Goal: Transaction & Acquisition: Purchase product/service

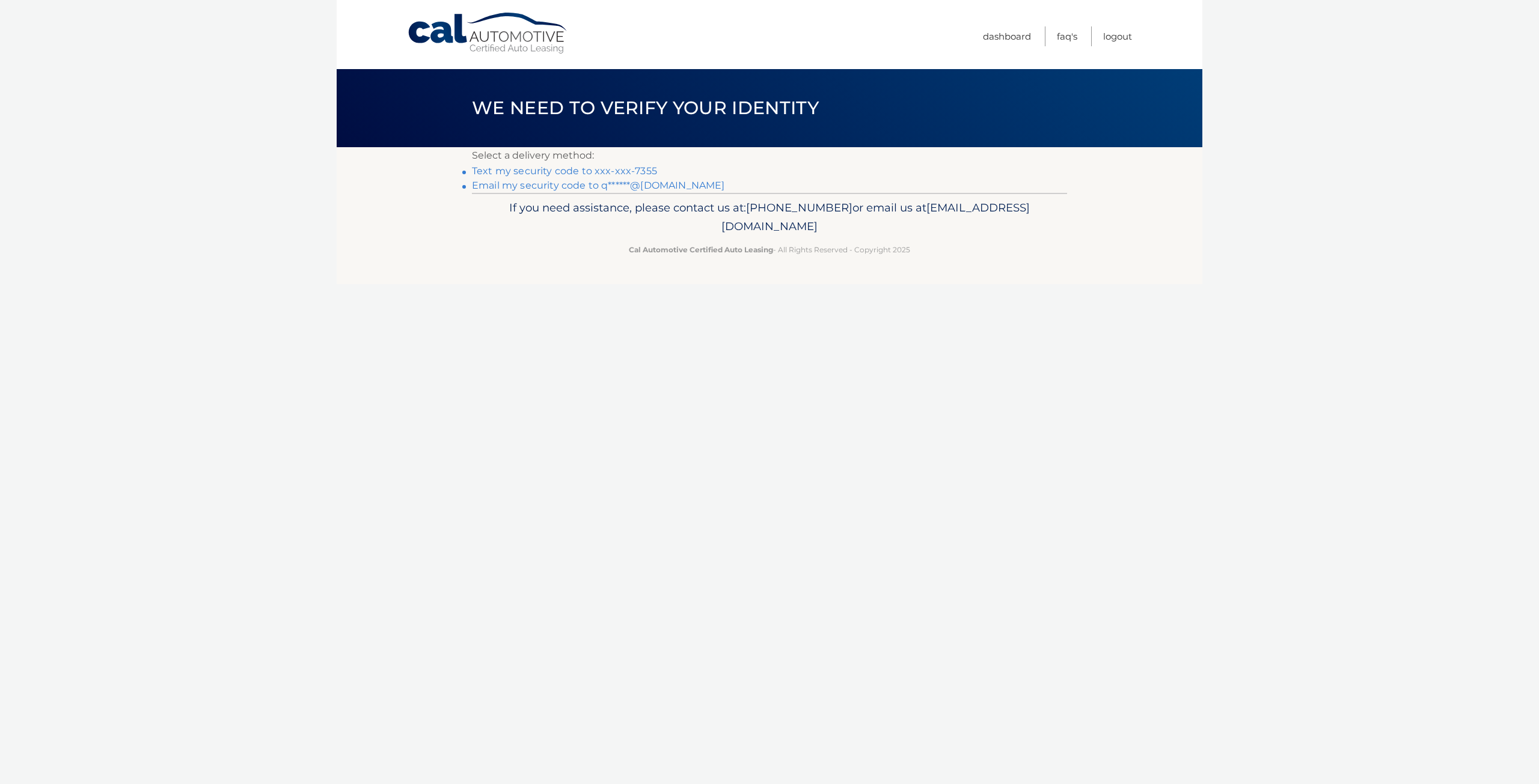
click at [656, 188] on link "Email my security code to q******@[DOMAIN_NAME]" at bounding box center [598, 185] width 253 height 12
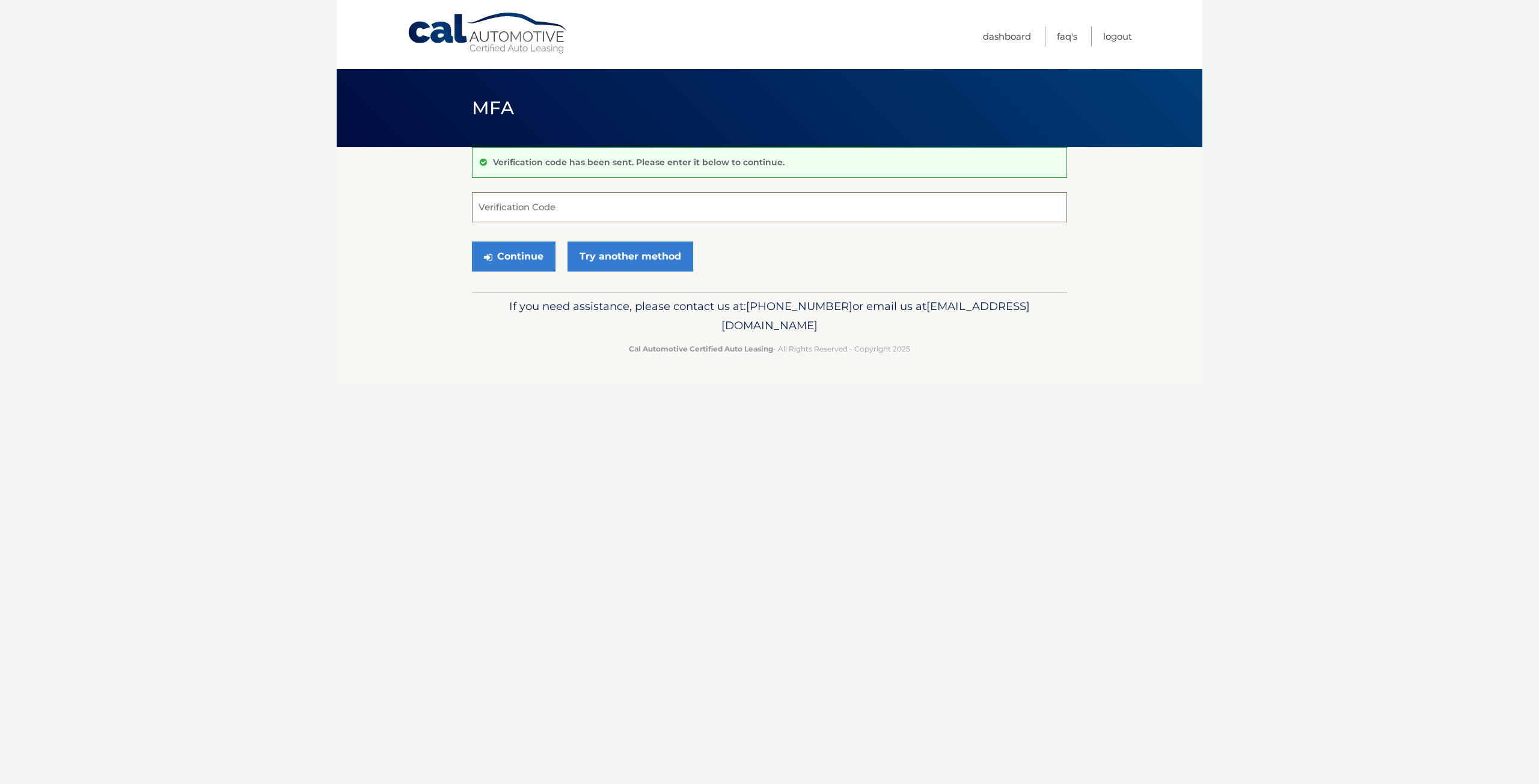
click at [696, 207] on input "Verification Code" at bounding box center [769, 207] width 595 height 30
type input "409204"
click at [472, 241] on button "Continue" at bounding box center [513, 256] width 84 height 30
click at [488, 251] on button "Continue" at bounding box center [513, 256] width 84 height 30
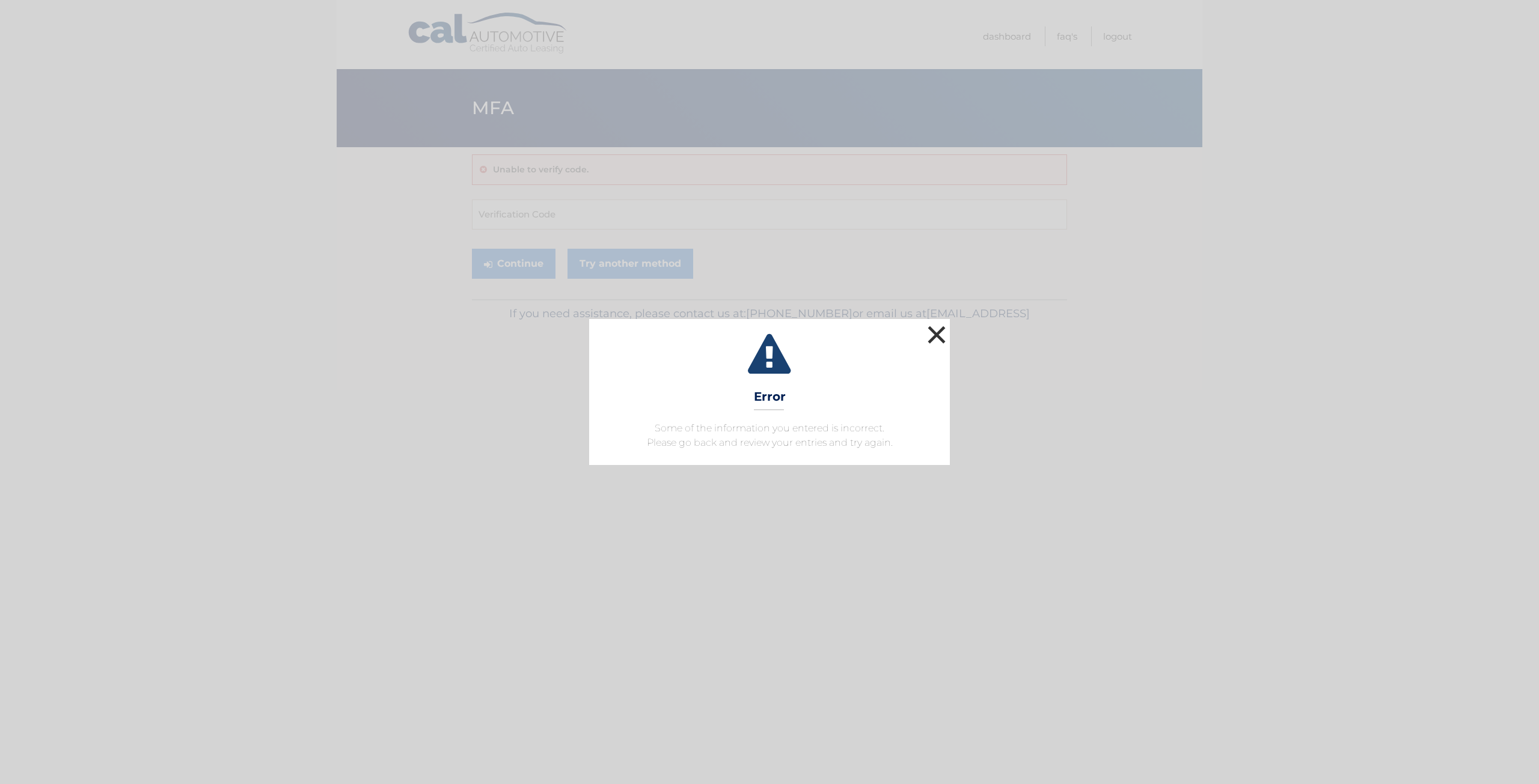
click at [934, 333] on button "×" at bounding box center [936, 334] width 24 height 24
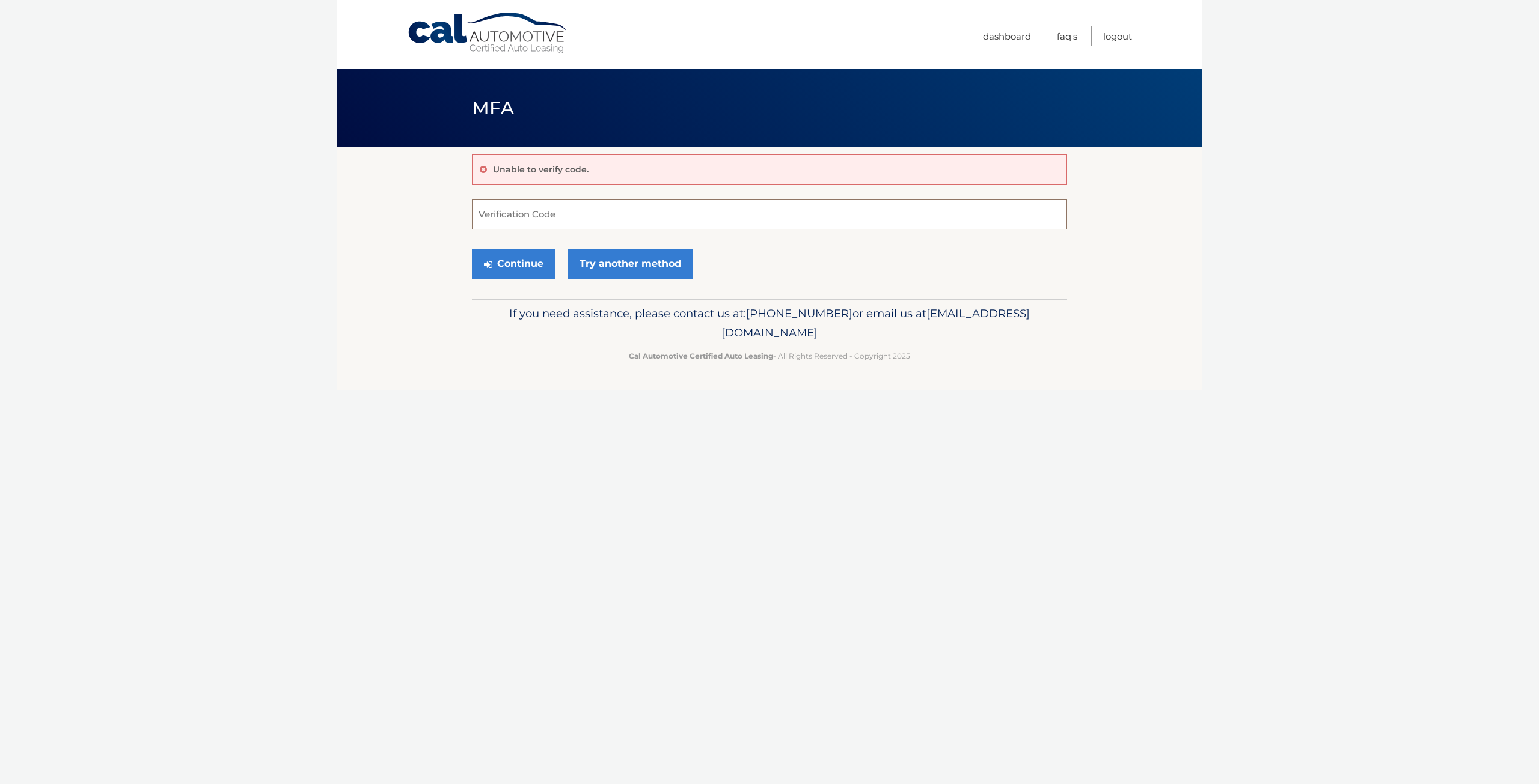
click at [550, 218] on input "Verification Code" at bounding box center [769, 214] width 595 height 30
type input "409204"
click at [511, 261] on button "Continue" at bounding box center [513, 263] width 84 height 30
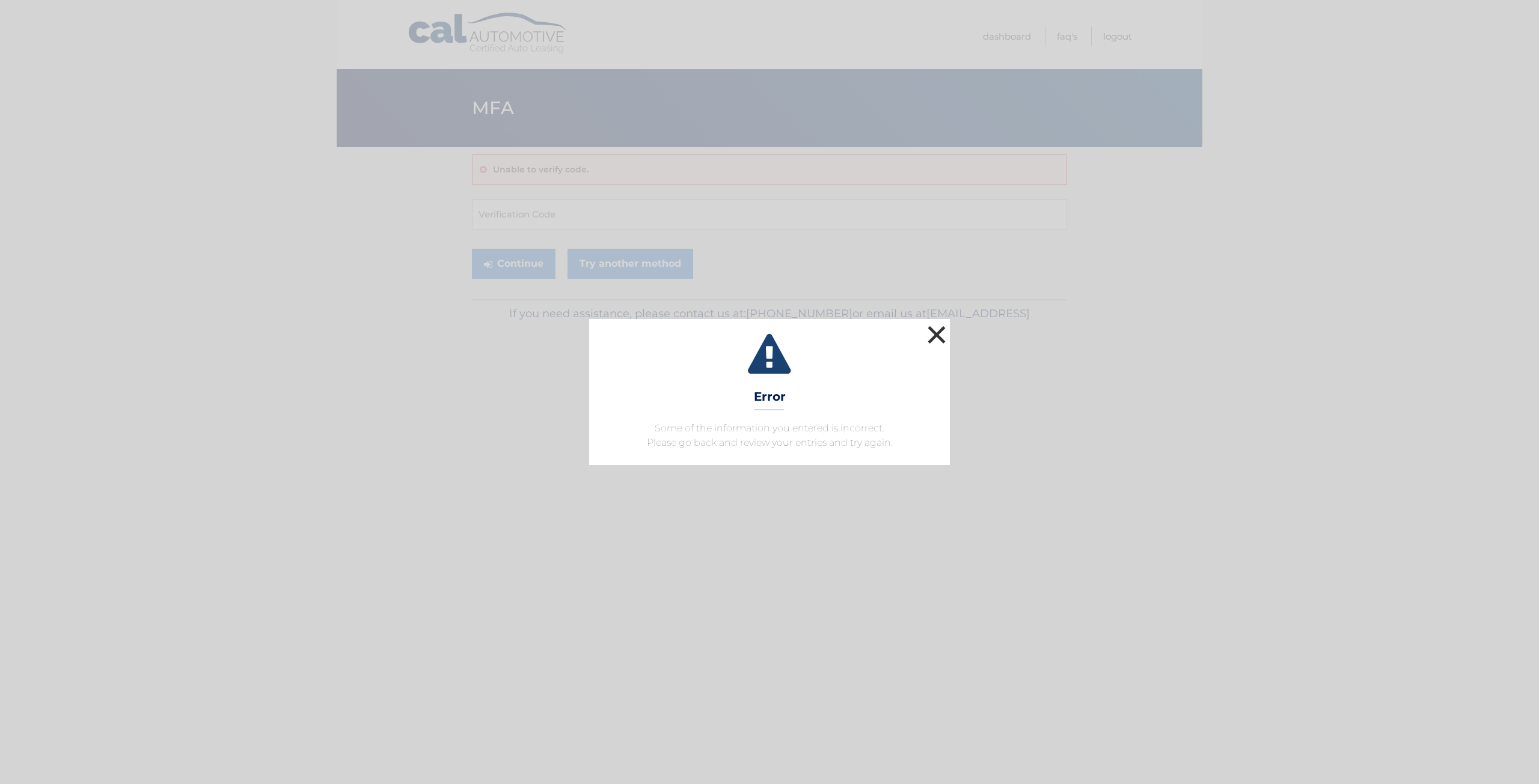
click at [938, 331] on button "×" at bounding box center [936, 334] width 24 height 24
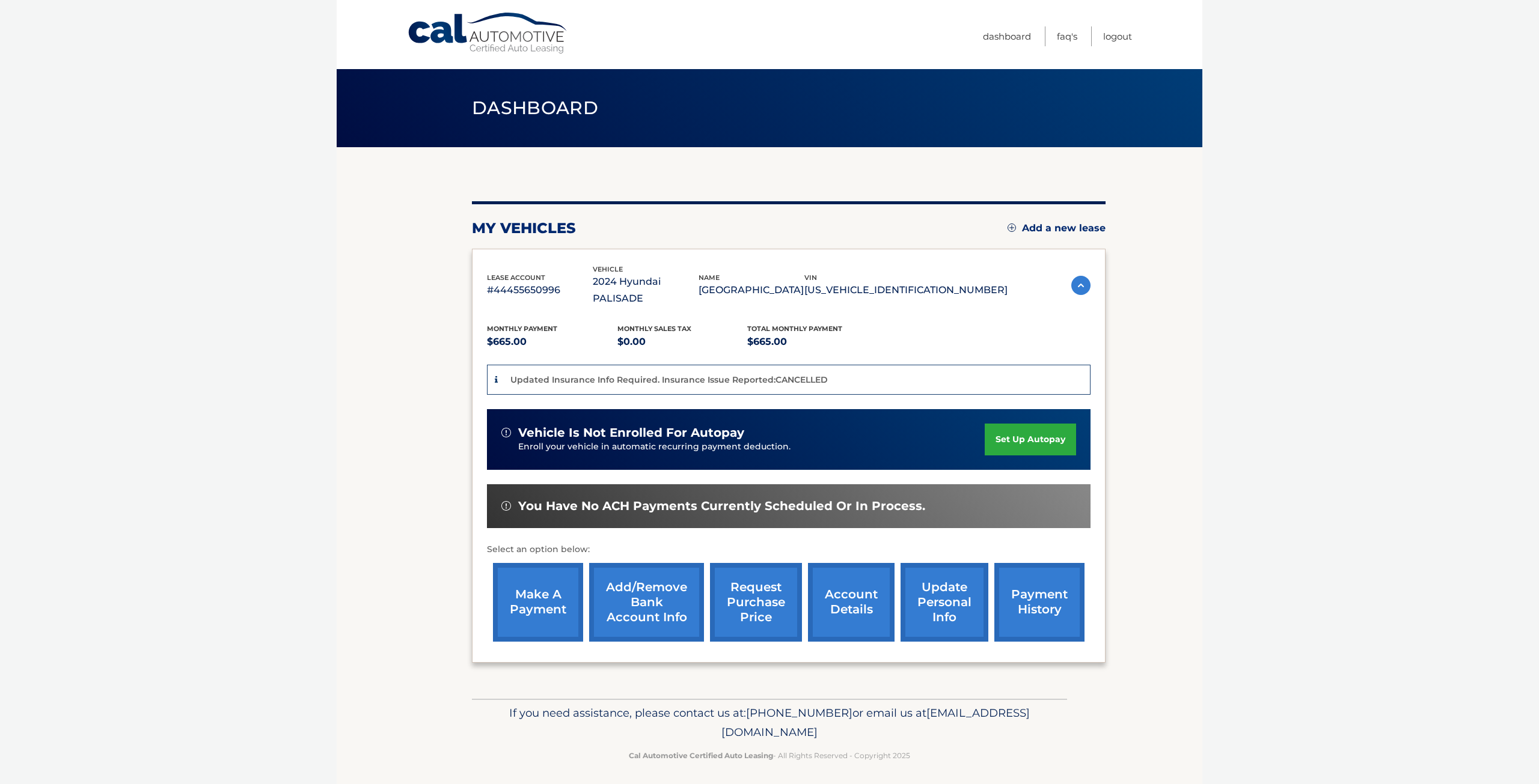
click at [558, 598] on link "make a payment" at bounding box center [538, 602] width 90 height 79
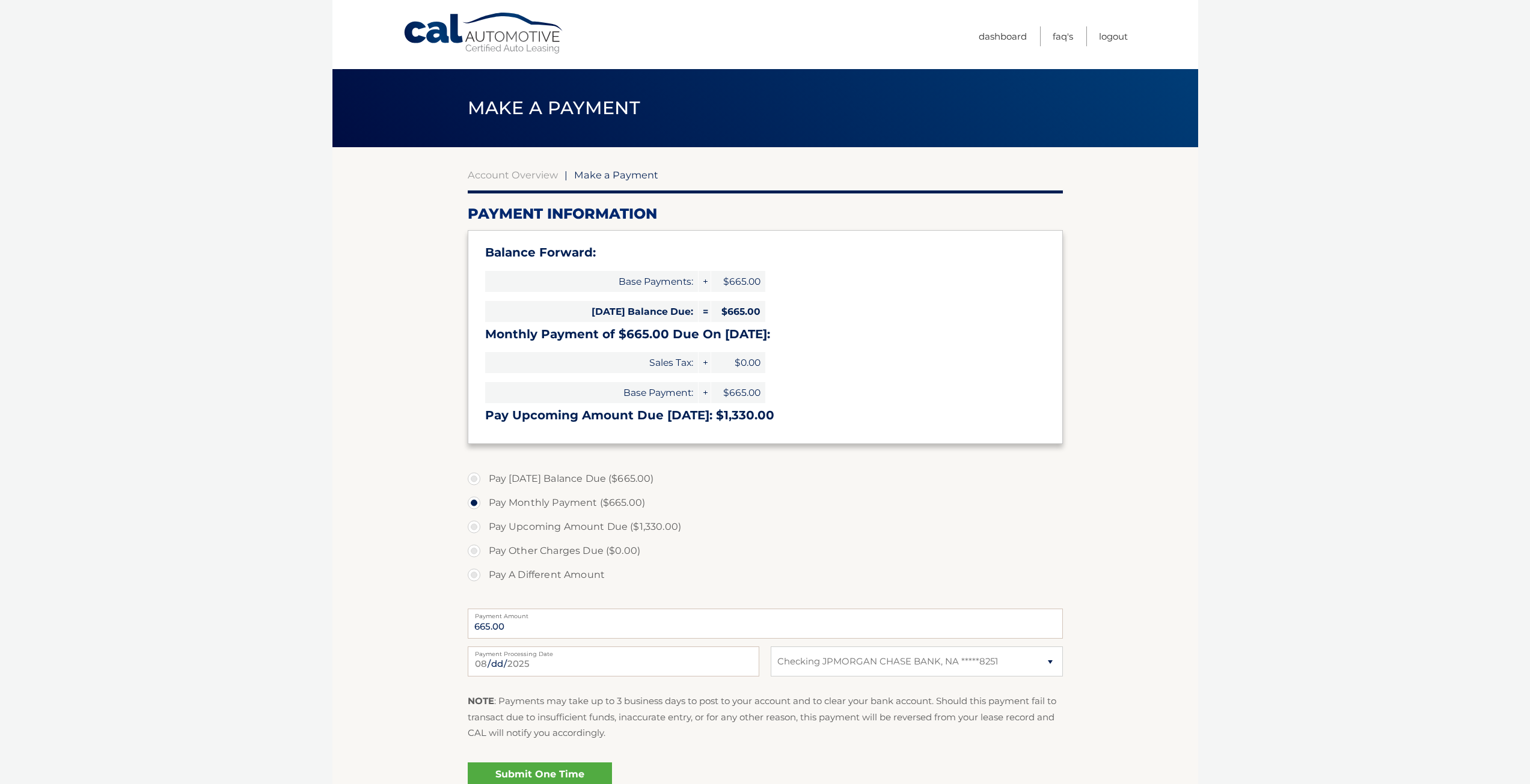
select select "MjQ3OTlhOGUtMjZhMS00MGUzLTlhM2ItZmFkZGQyOWJiM2Mz"
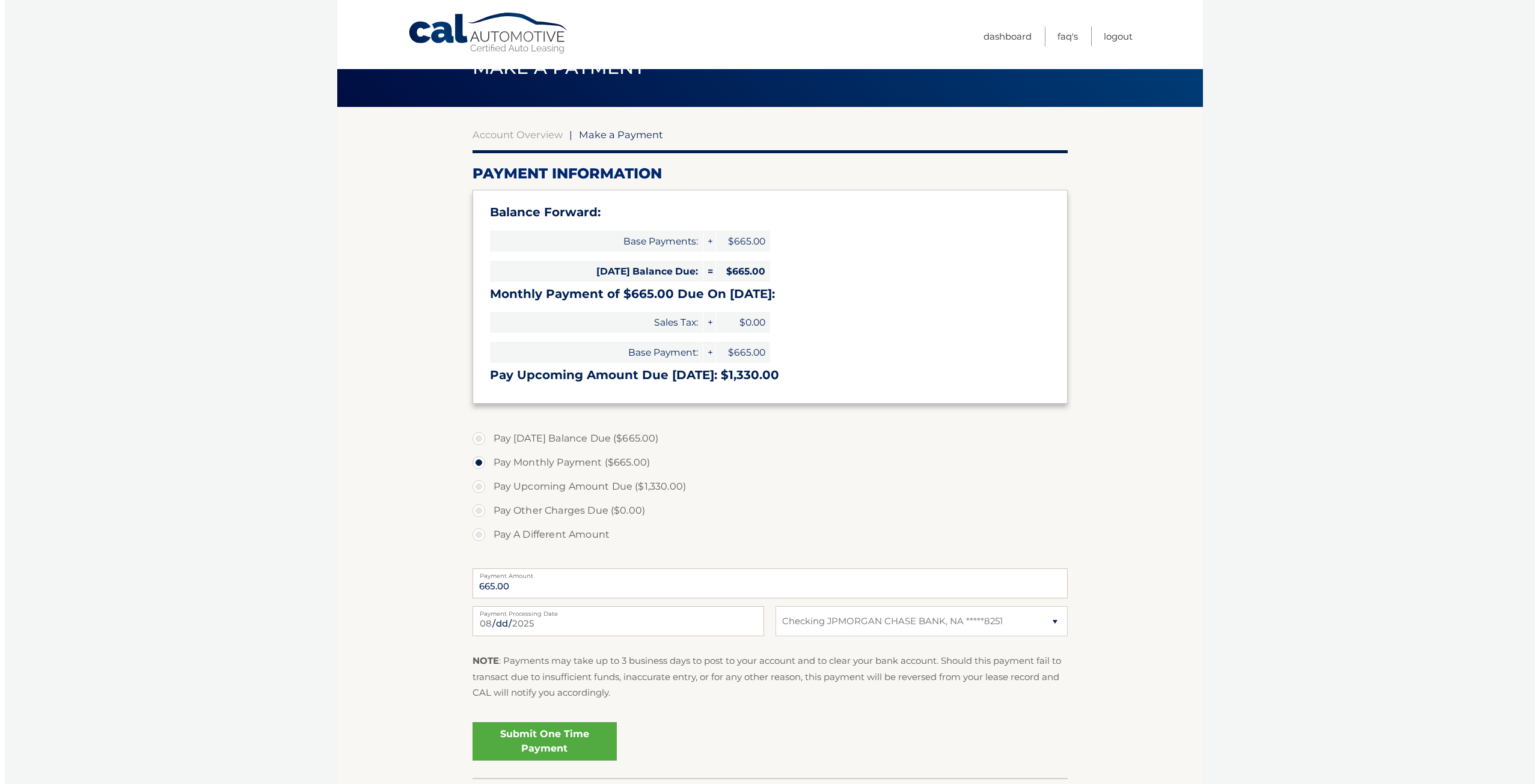
scroll to position [120, 0]
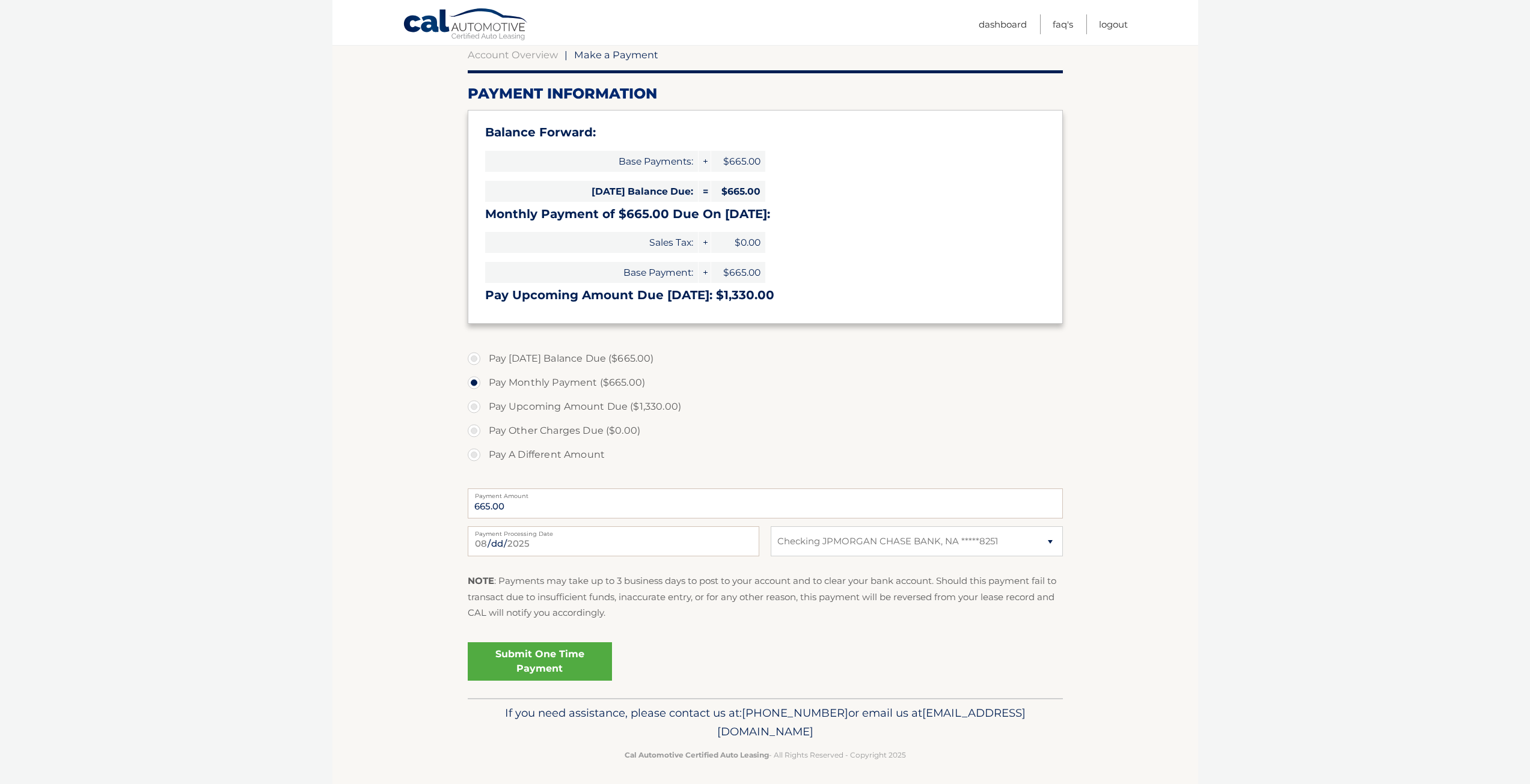
click at [560, 656] on link "Submit One Time Payment" at bounding box center [540, 661] width 144 height 38
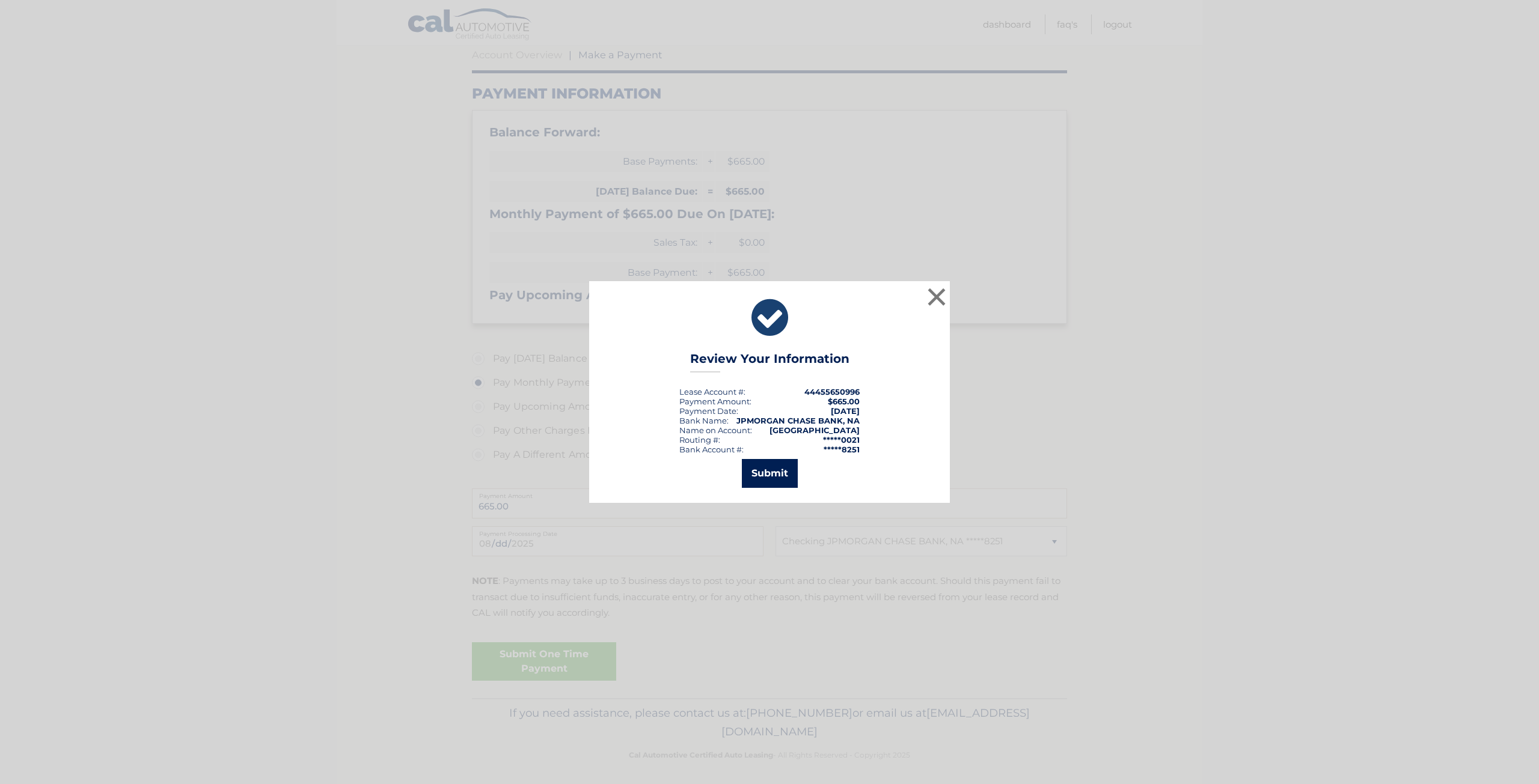
click at [755, 471] on button "Submit" at bounding box center [770, 473] width 56 height 29
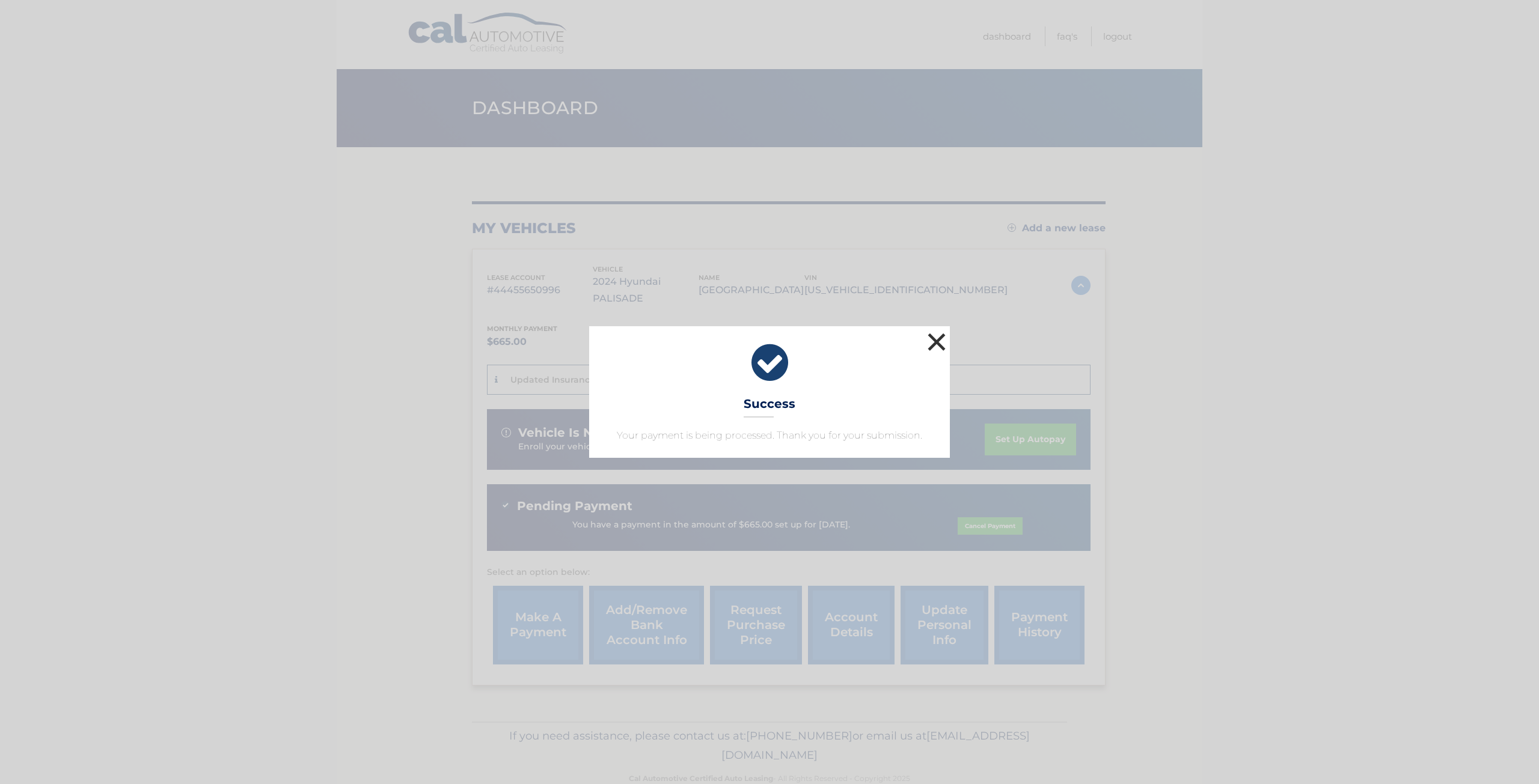
click at [935, 346] on button "×" at bounding box center [936, 341] width 24 height 24
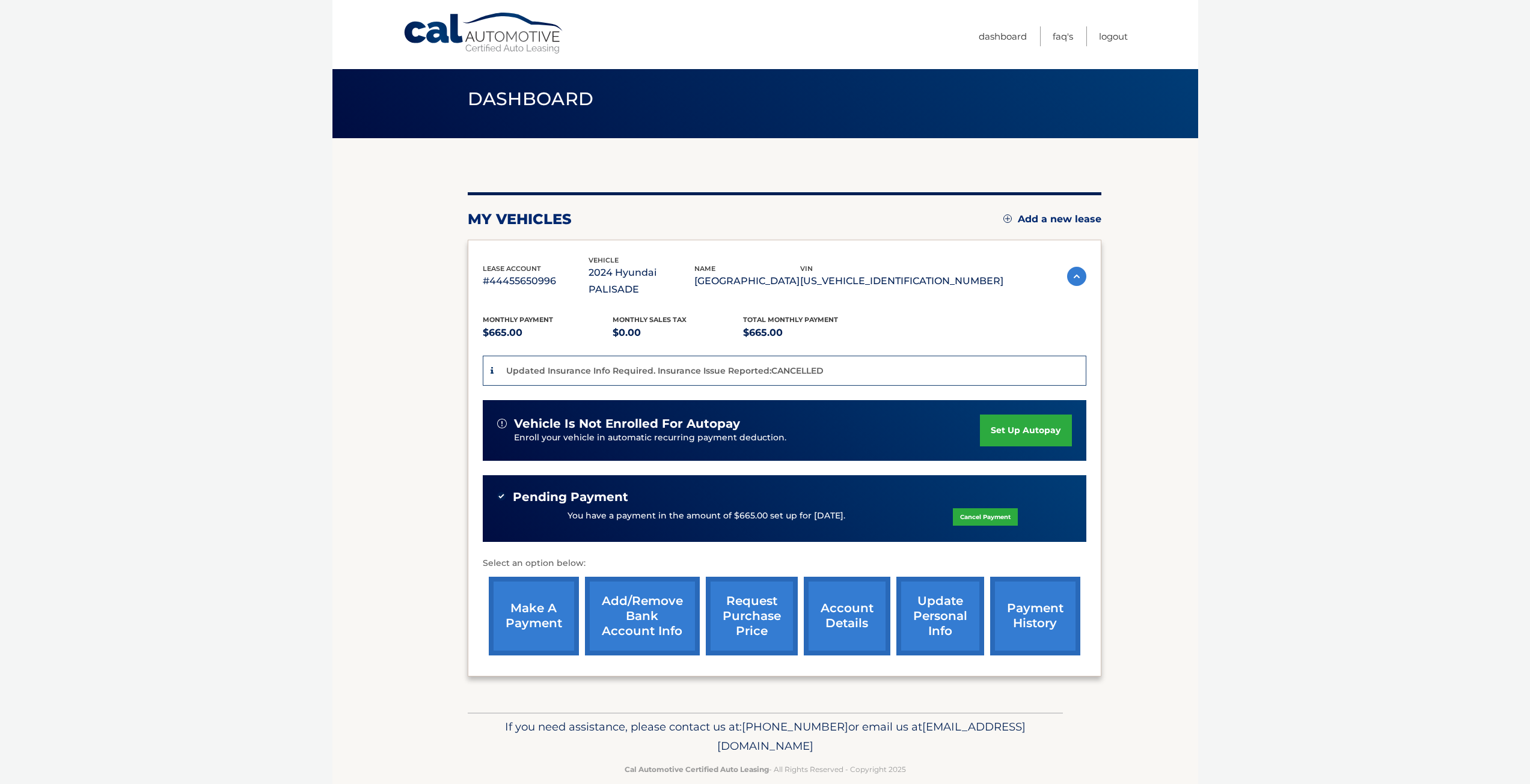
scroll to position [12, 0]
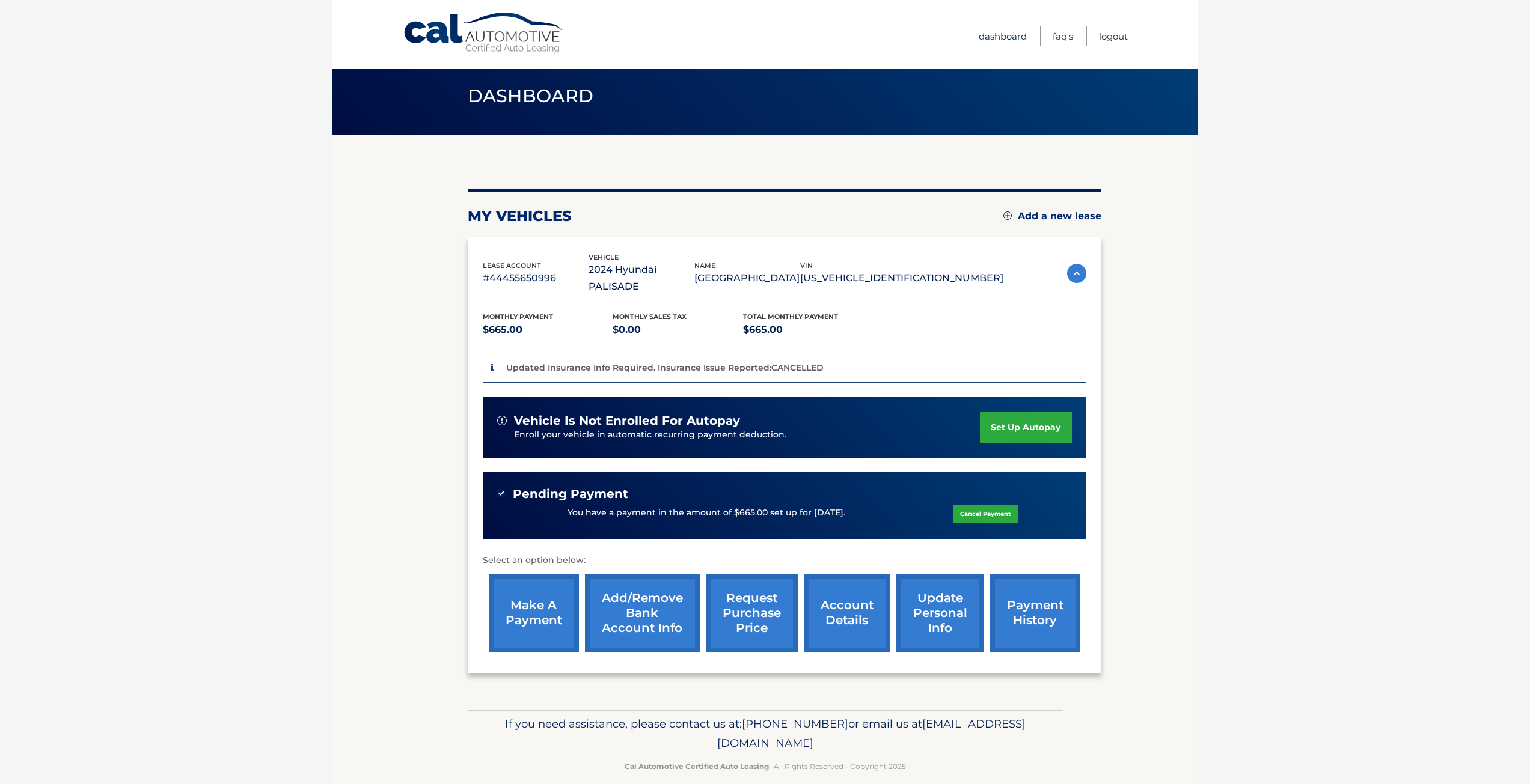
click at [1009, 30] on link "Dashboard" at bounding box center [1003, 36] width 48 height 20
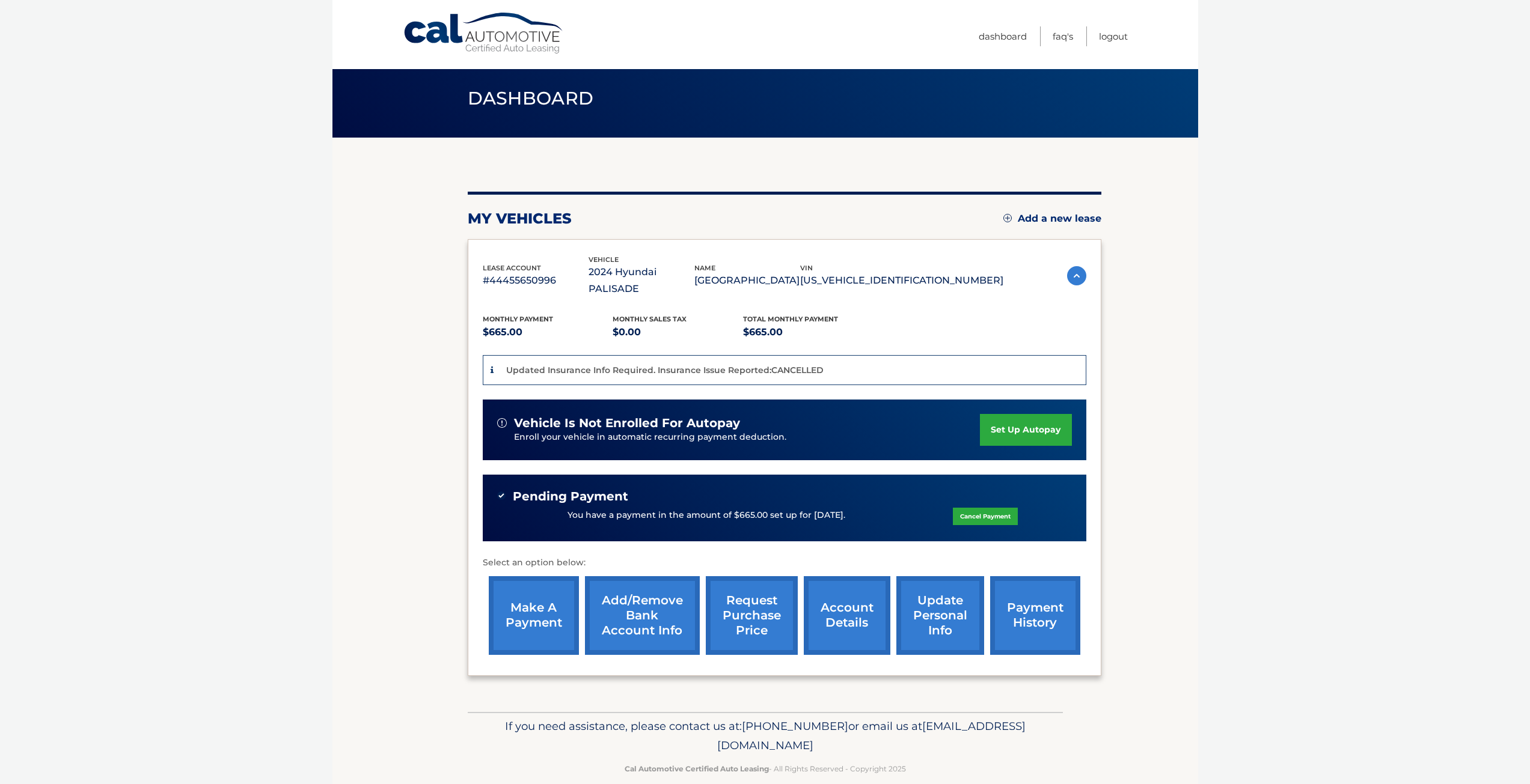
scroll to position [12, 0]
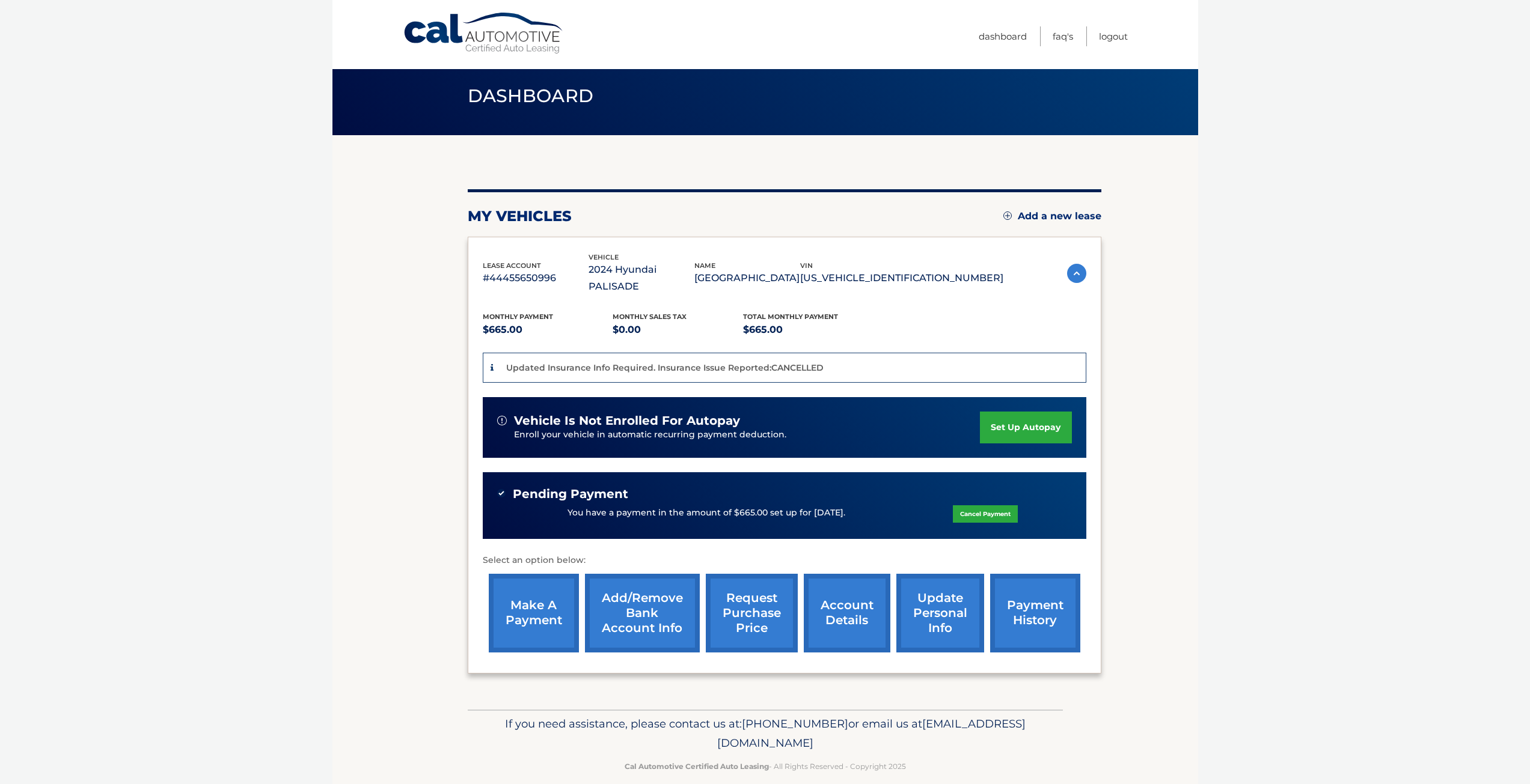
click at [1247, 219] on body "Cal Automotive Menu Dashboard FAQ's Logout" at bounding box center [765, 379] width 1530 height 784
click at [1012, 34] on link "Dashboard" at bounding box center [1003, 36] width 48 height 20
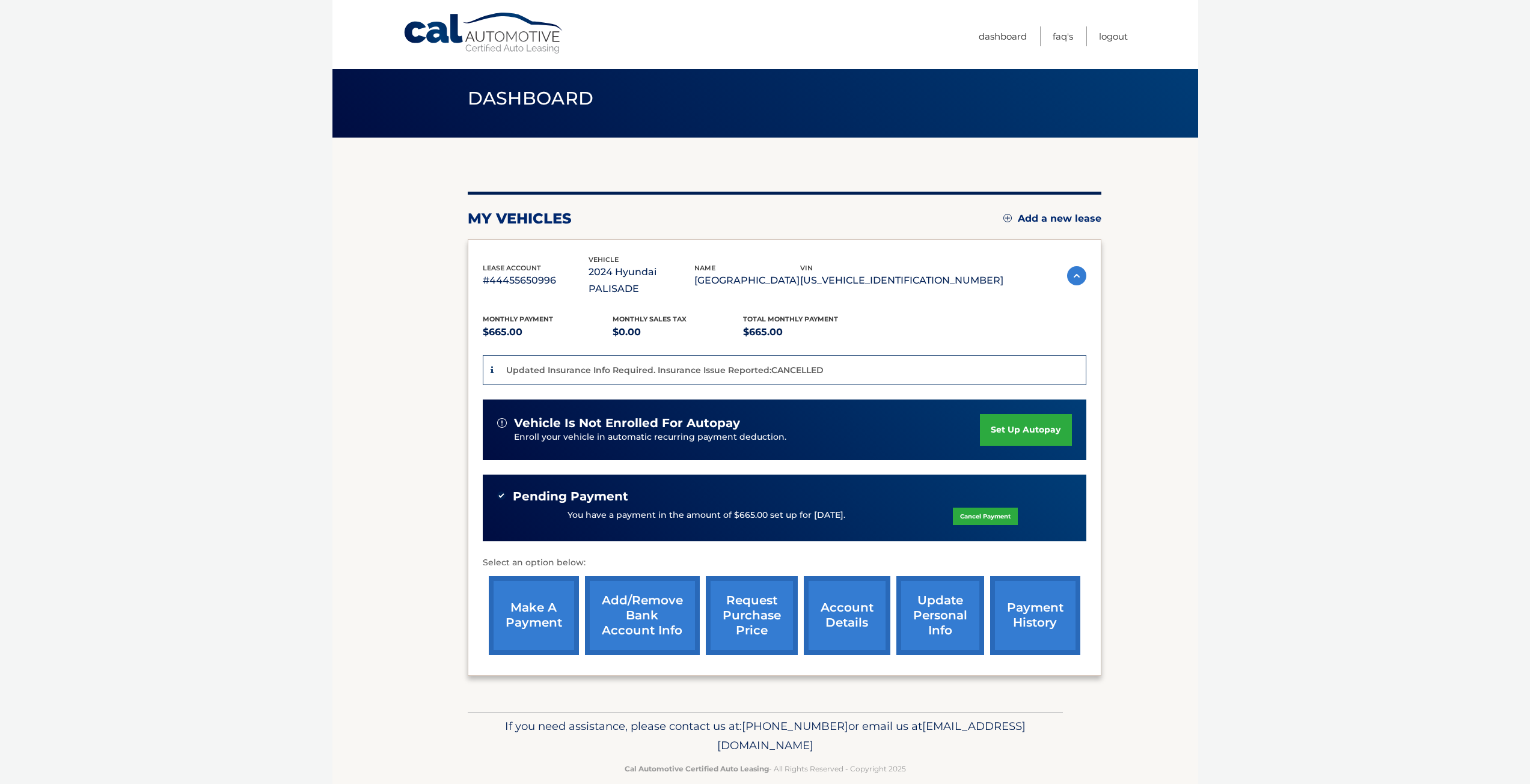
scroll to position [12, 0]
